Goal: Task Accomplishment & Management: Manage account settings

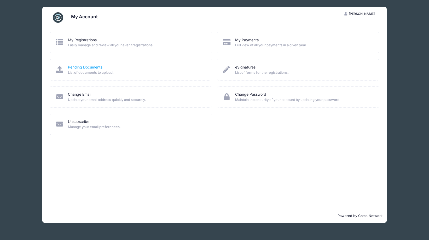
click at [79, 66] on link "Pending Documents" at bounding box center [85, 67] width 35 height 5
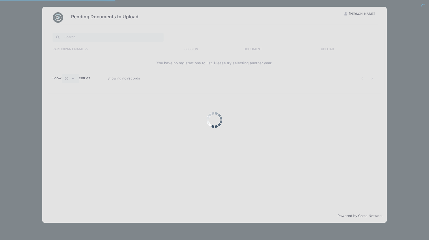
select select "50"
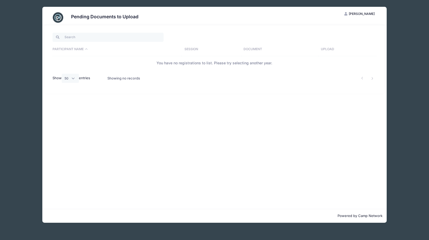
click at [328, 50] on th "Upload" at bounding box center [348, 50] width 58 height 14
click at [317, 49] on th "Upload" at bounding box center [340, 50] width 74 height 14
click at [325, 49] on th "Upload" at bounding box center [340, 50] width 74 height 14
click at [324, 49] on th "Upload" at bounding box center [340, 50] width 74 height 14
click at [363, 13] on span "[PERSON_NAME]" at bounding box center [362, 14] width 26 height 4
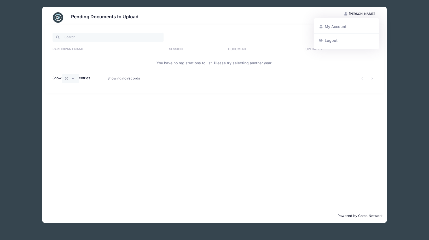
click at [324, 27] on link "My Account" at bounding box center [347, 27] width 60 height 10
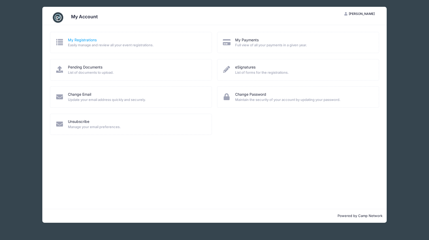
click at [77, 39] on link "My Registrations" at bounding box center [82, 39] width 29 height 5
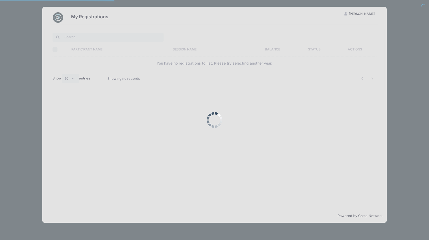
select select "50"
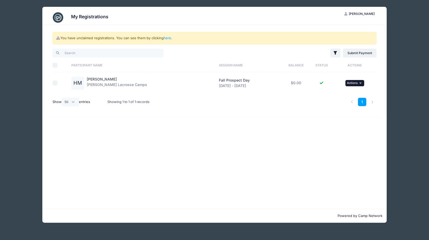
click at [352, 82] on span "Actions" at bounding box center [352, 83] width 11 height 4
click at [338, 103] on link "View Attachments" at bounding box center [338, 105] width 47 height 10
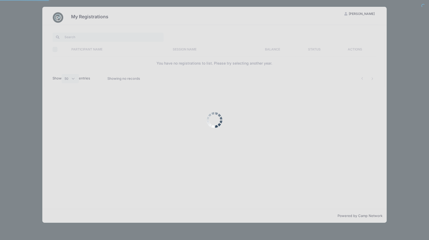
select select "50"
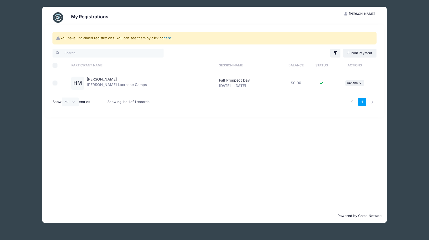
click at [167, 38] on link "here" at bounding box center [168, 38] width 8 height 4
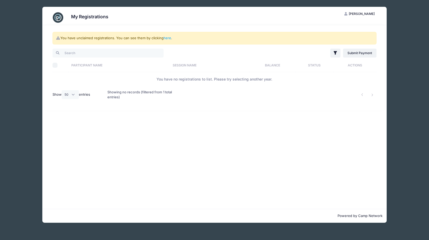
click at [55, 64] on input "Select All" at bounding box center [55, 65] width 5 height 5
checkbox input "false"
click at [88, 64] on th "Participant Name" at bounding box center [119, 65] width 101 height 14
click at [168, 39] on link "here" at bounding box center [168, 38] width 8 height 4
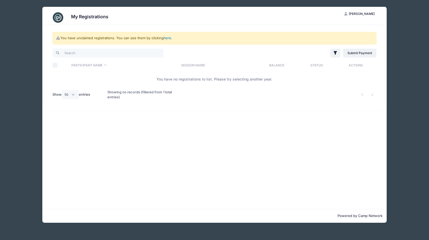
click at [168, 38] on link "here" at bounding box center [168, 38] width 8 height 4
click at [364, 13] on span "[PERSON_NAME]" at bounding box center [362, 14] width 26 height 4
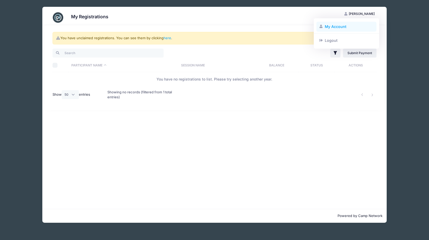
click at [342, 24] on link "My Account" at bounding box center [347, 27] width 60 height 10
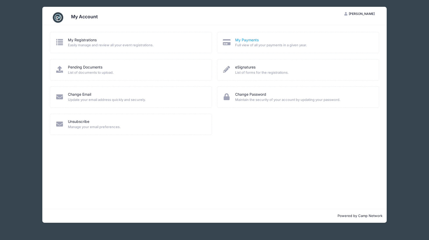
click at [242, 41] on link "My Payments" at bounding box center [247, 39] width 24 height 5
click at [240, 66] on link "eSignatures" at bounding box center [245, 67] width 20 height 5
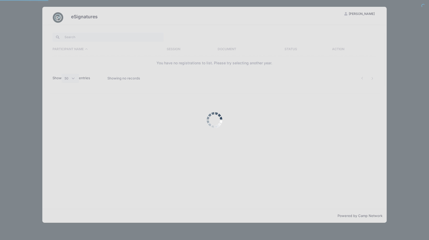
select select "50"
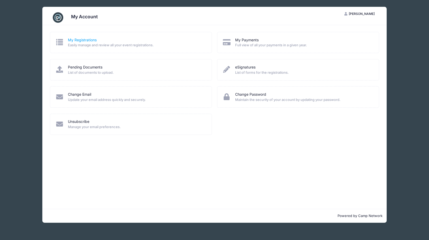
click at [82, 40] on link "My Registrations" at bounding box center [82, 39] width 29 height 5
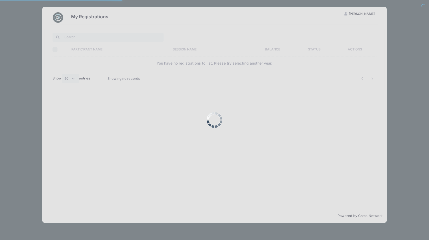
select select "50"
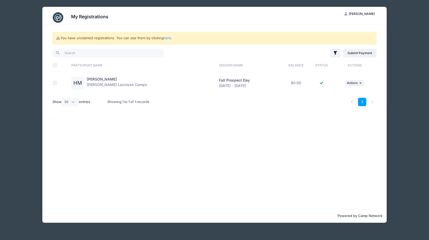
click at [54, 82] on input "checkbox" at bounding box center [55, 83] width 5 height 5
checkbox input "true"
click at [359, 83] on button "... Actions" at bounding box center [355, 83] width 19 height 6
click at [340, 93] on link "View Registration" at bounding box center [338, 95] width 47 height 10
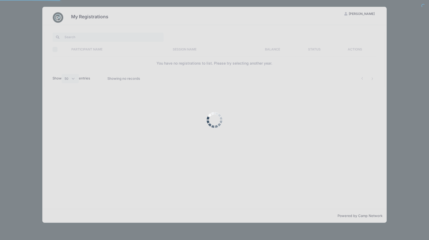
select select "50"
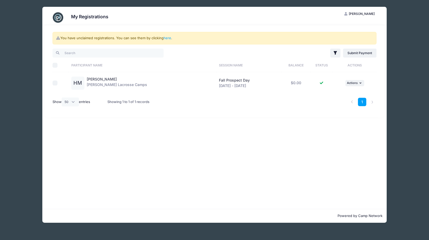
click at [55, 82] on input "checkbox" at bounding box center [55, 83] width 5 height 5
checkbox input "true"
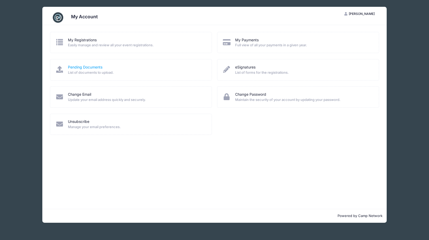
click at [88, 67] on link "Pending Documents" at bounding box center [85, 67] width 35 height 5
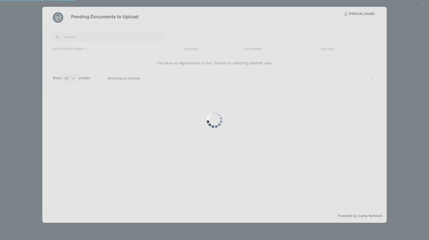
select select "50"
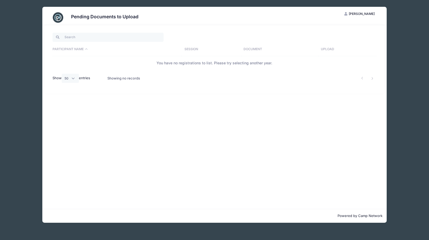
click at [330, 48] on th "Upload" at bounding box center [348, 50] width 58 height 14
click at [87, 38] on input "search" at bounding box center [108, 37] width 111 height 9
type input "har"
click at [158, 37] on input "har" at bounding box center [108, 37] width 111 height 9
